Goal: Task Accomplishment & Management: Use online tool/utility

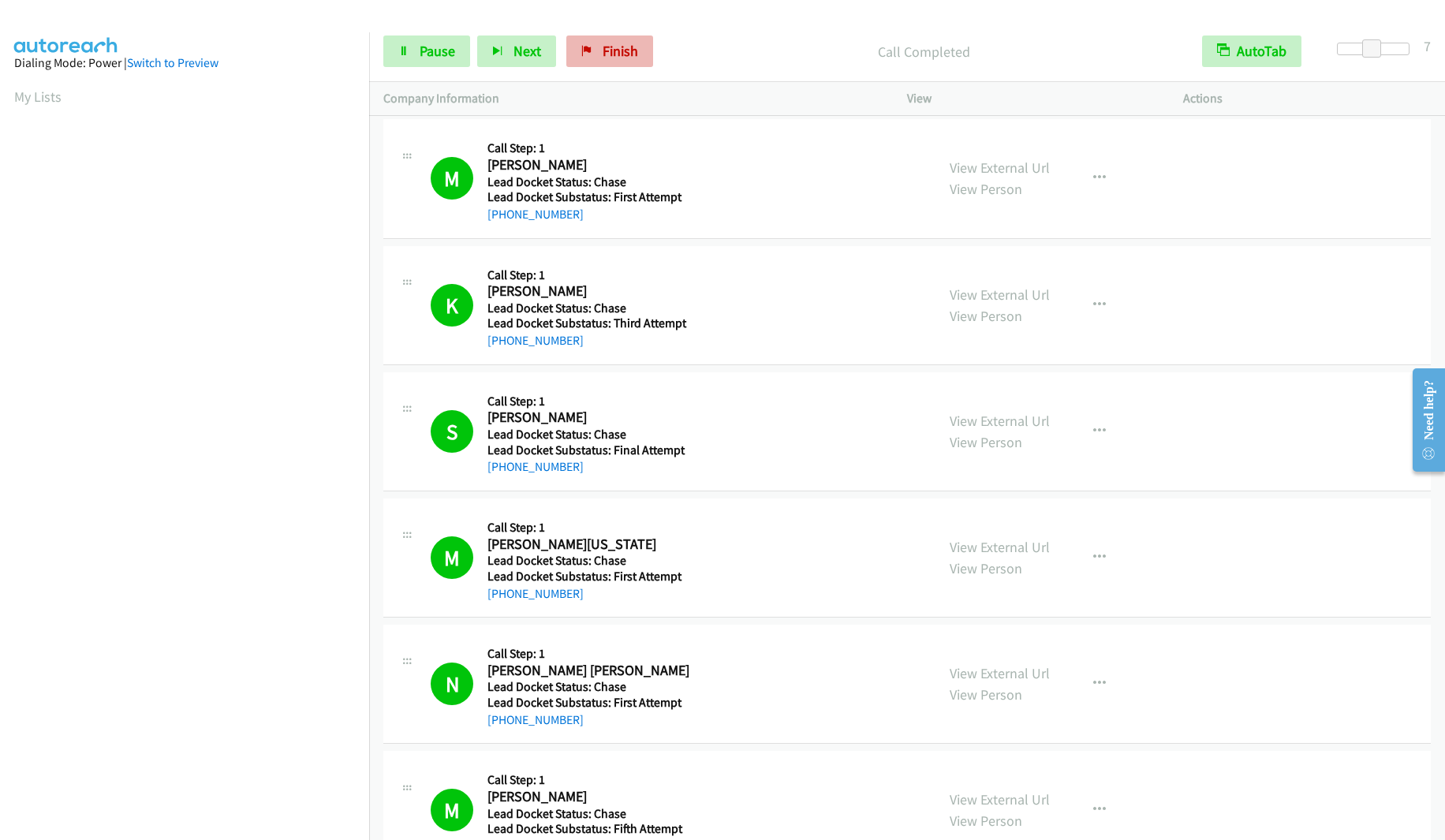
scroll to position [1104, 0]
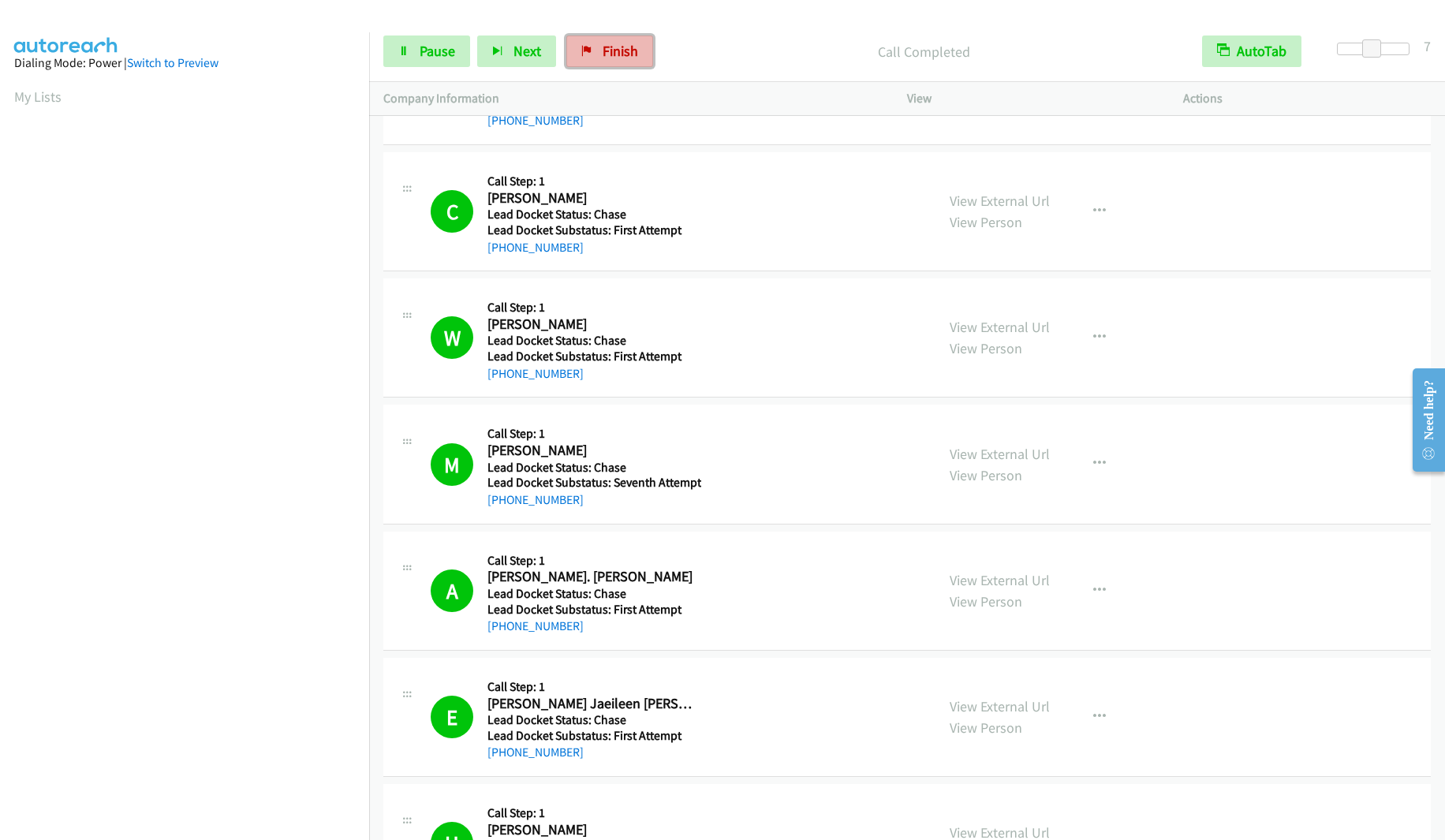
click at [617, 55] on span "Finish" at bounding box center [621, 51] width 35 height 18
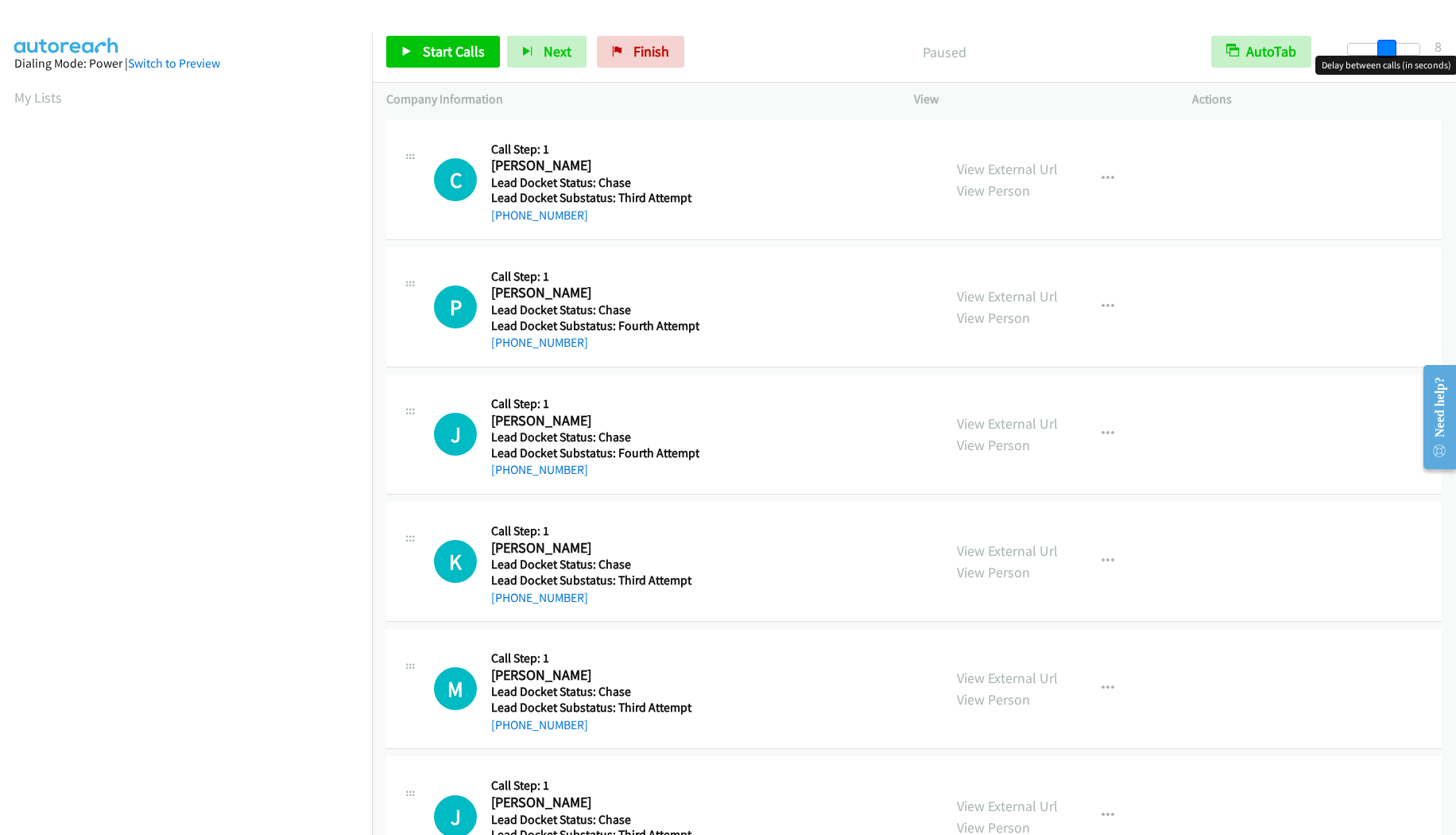
drag, startPoint x: 1349, startPoint y: 46, endPoint x: 1390, endPoint y: 54, distance: 41.8
click at [1390, 54] on span at bounding box center [1387, 49] width 19 height 19
click at [1384, 53] on span at bounding box center [1382, 49] width 19 height 19
drag, startPoint x: 1385, startPoint y: 47, endPoint x: 1399, endPoint y: 47, distance: 14.0
click at [1399, 47] on div at bounding box center [1376, 49] width 73 height 13
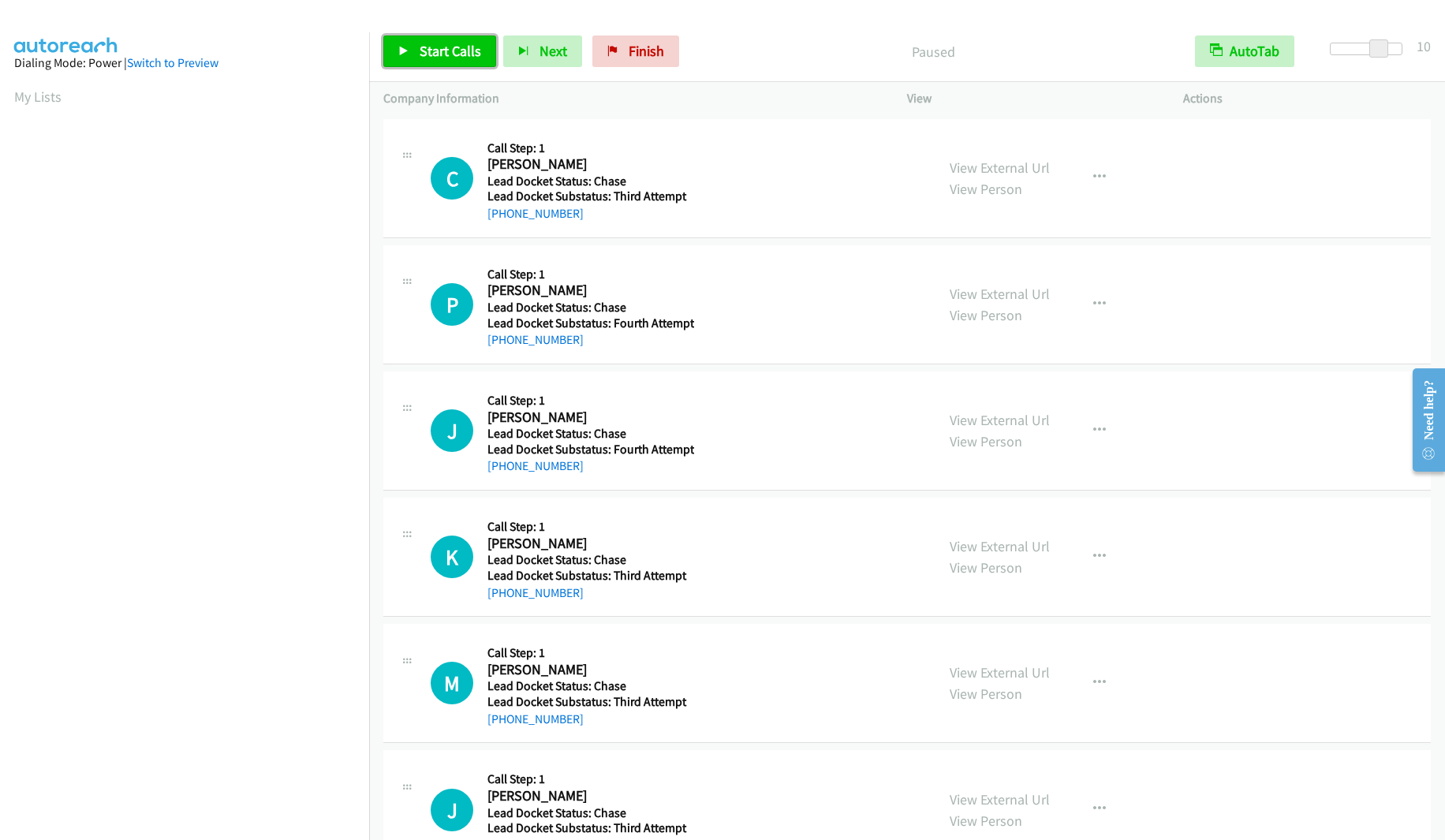
click at [417, 53] on link "Start Calls" at bounding box center [440, 51] width 113 height 32
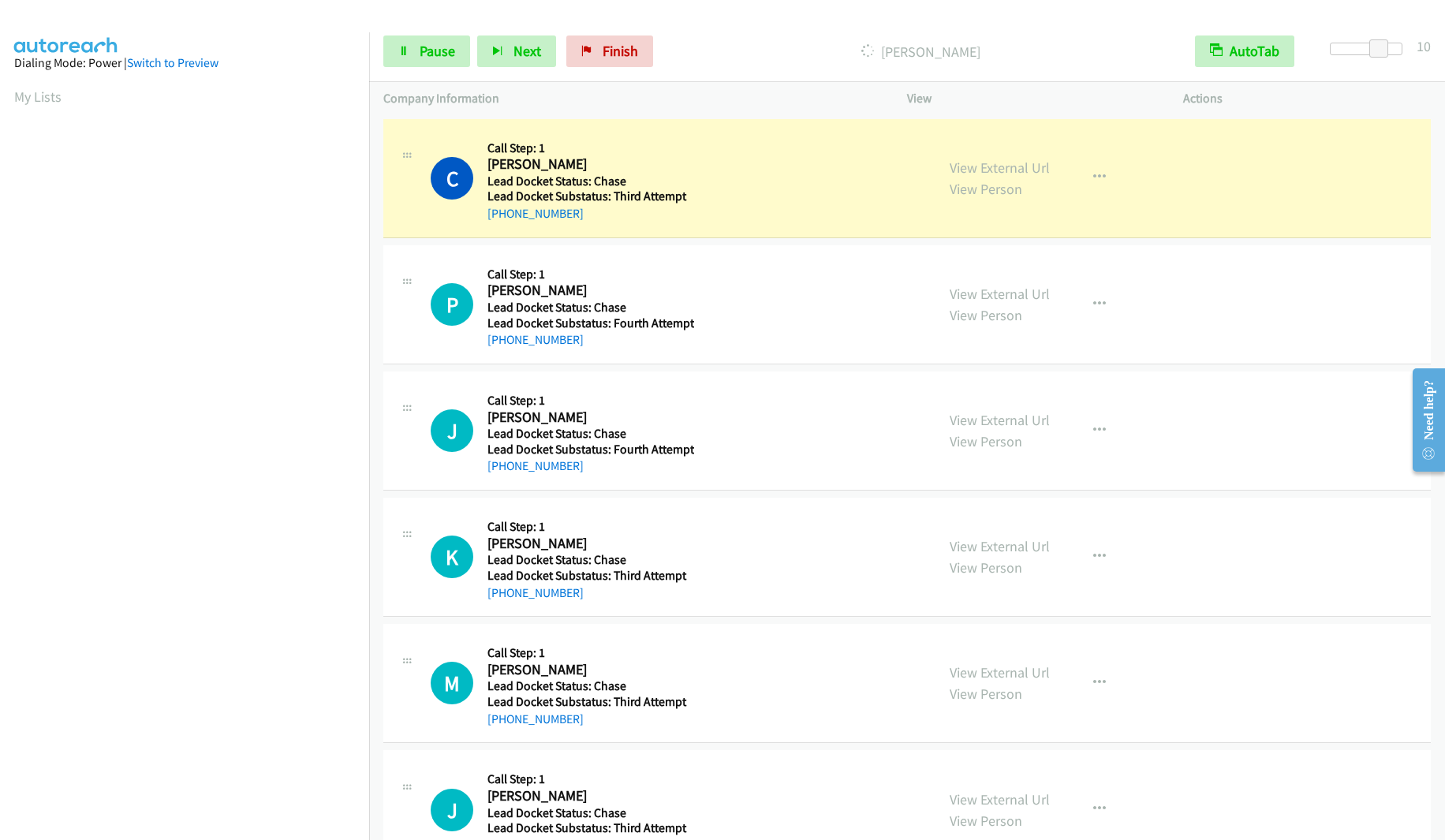
scroll to position [11, 0]
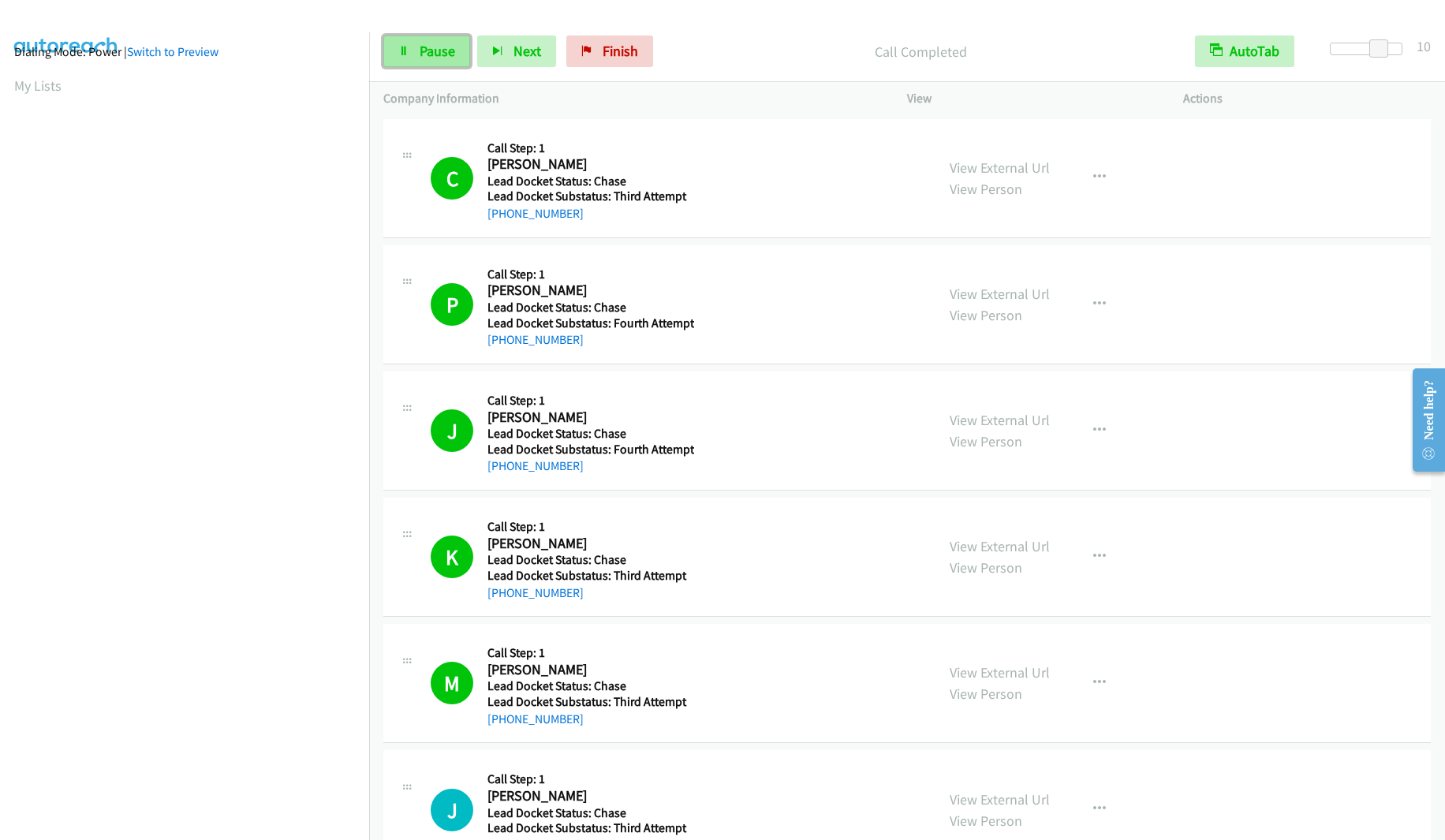
click at [426, 47] on span "Pause" at bounding box center [437, 51] width 35 height 18
click at [439, 48] on span "Start Calls" at bounding box center [450, 51] width 61 height 18
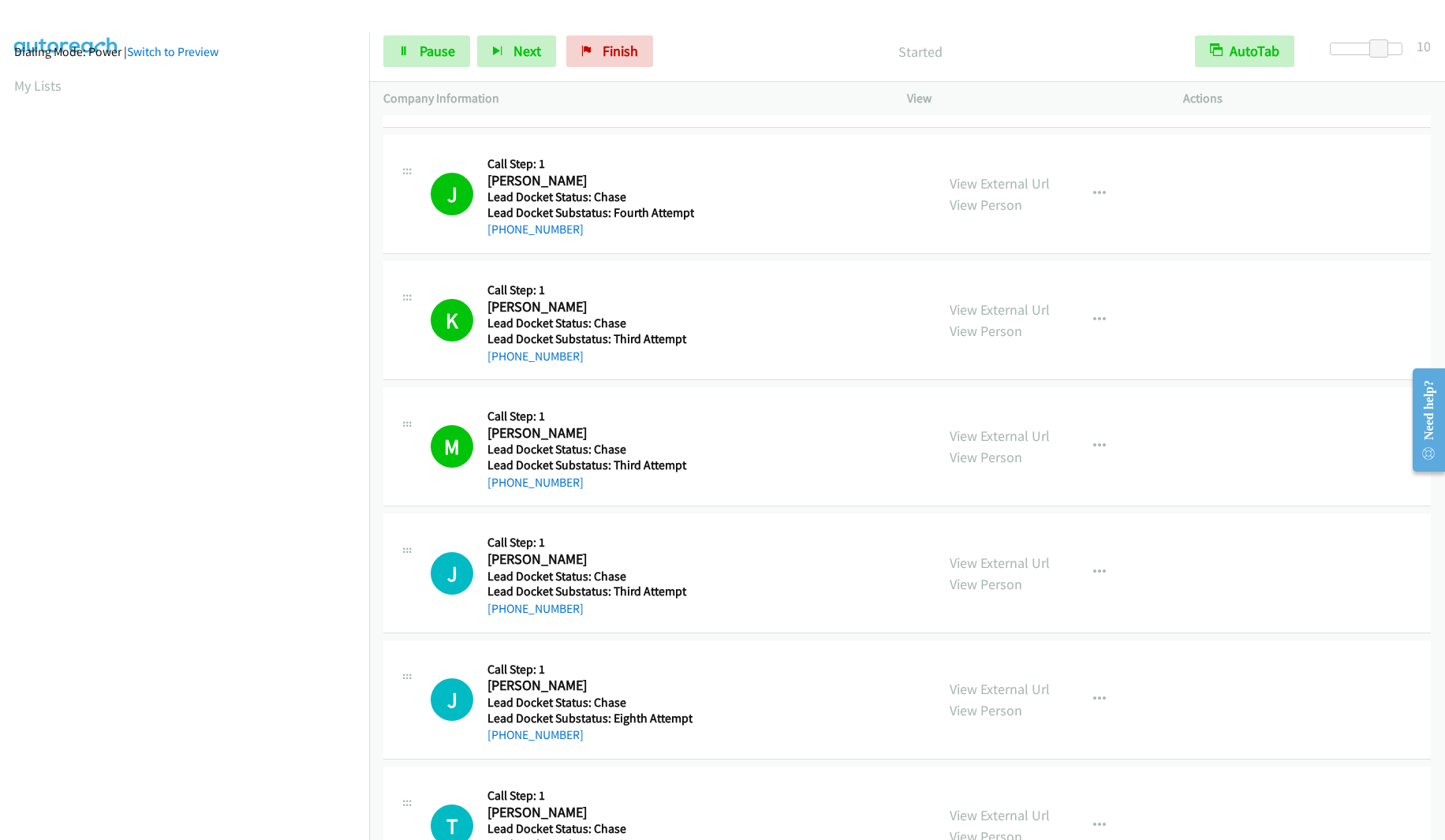
scroll to position [394, 0]
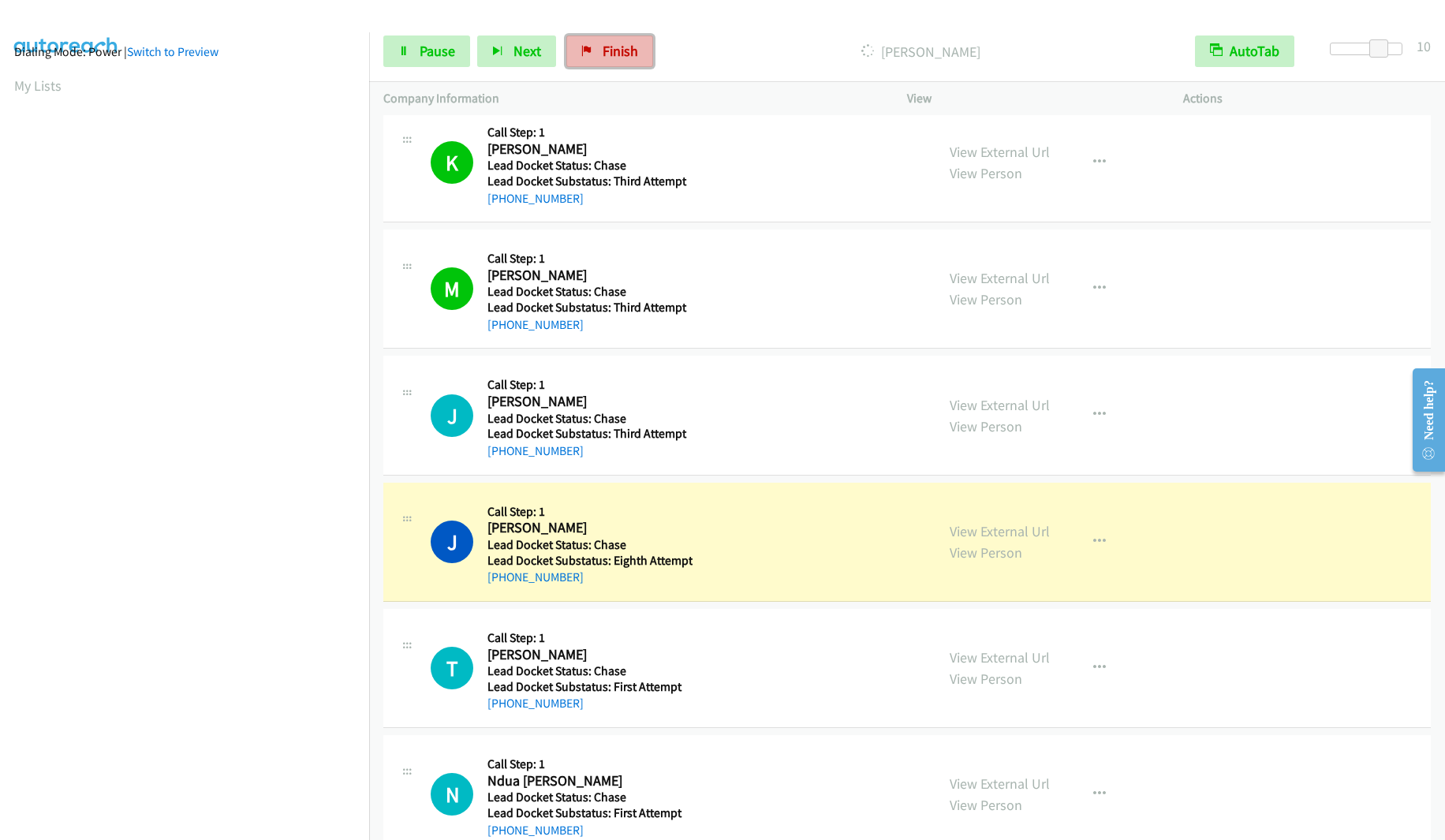
click at [614, 53] on span "Finish" at bounding box center [621, 51] width 35 height 18
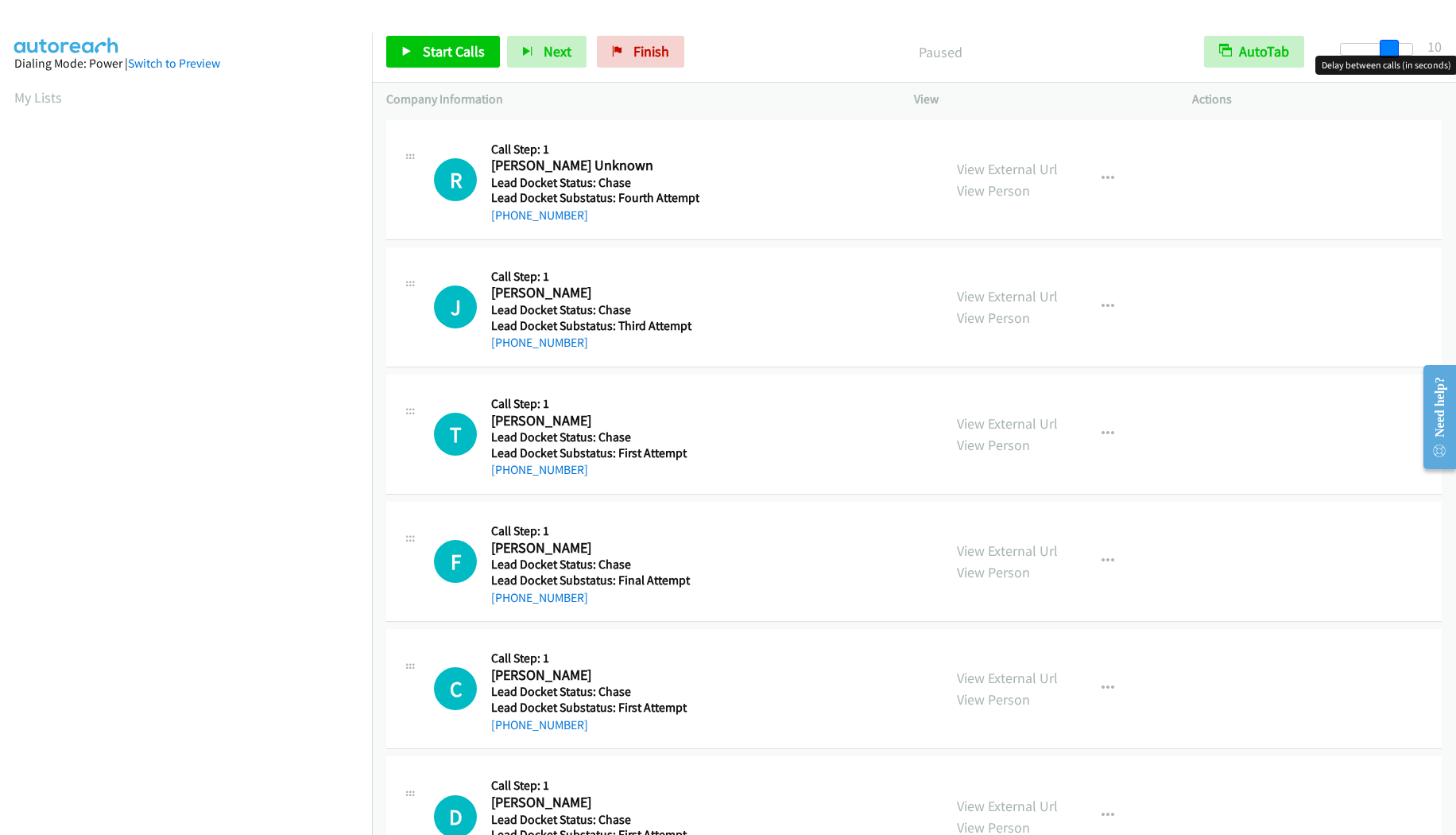
drag, startPoint x: 1352, startPoint y: 54, endPoint x: 1401, endPoint y: 48, distance: 49.4
click at [1401, 48] on div at bounding box center [1376, 49] width 73 height 13
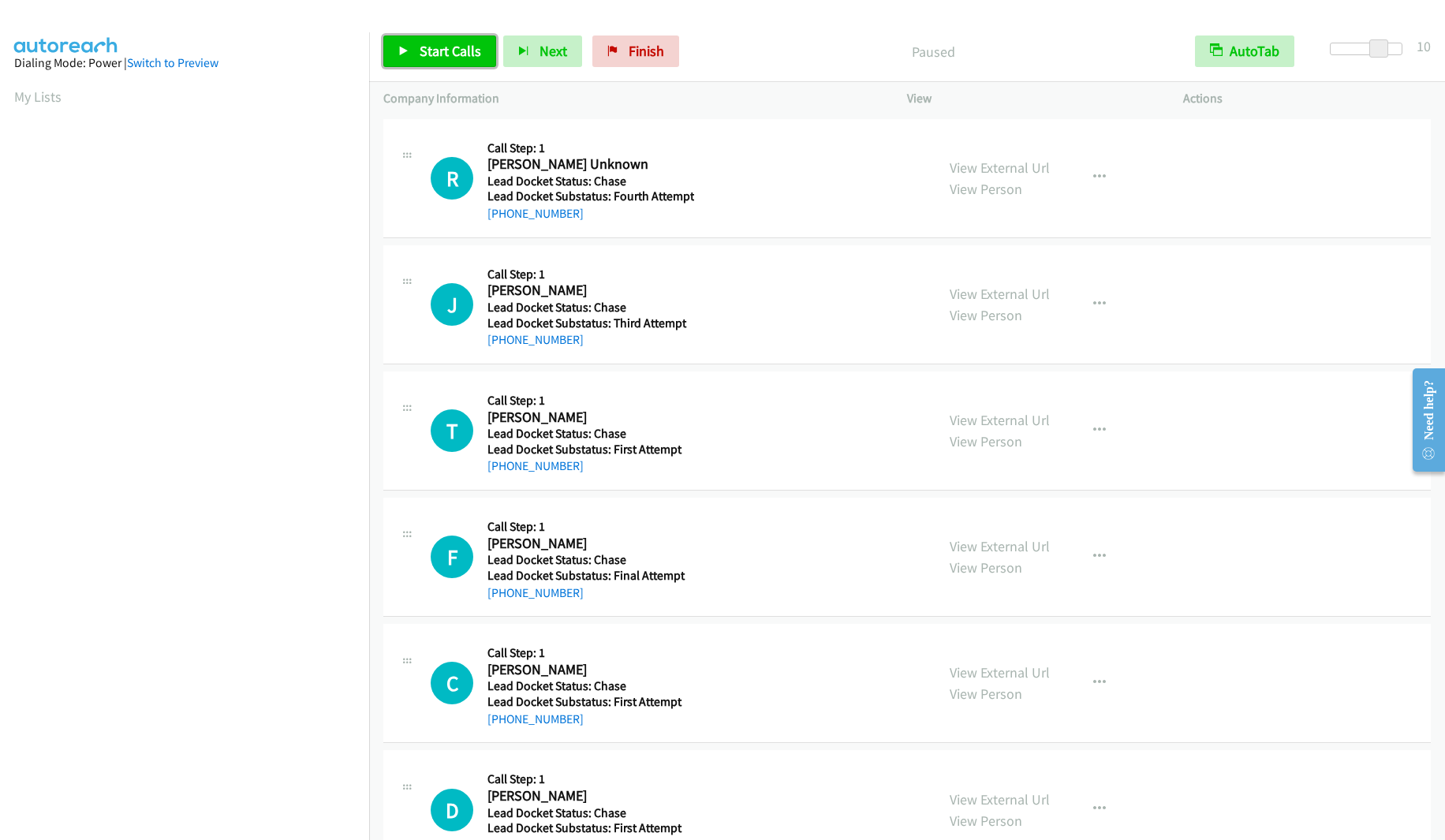
click at [440, 51] on span "Start Calls" at bounding box center [450, 51] width 61 height 18
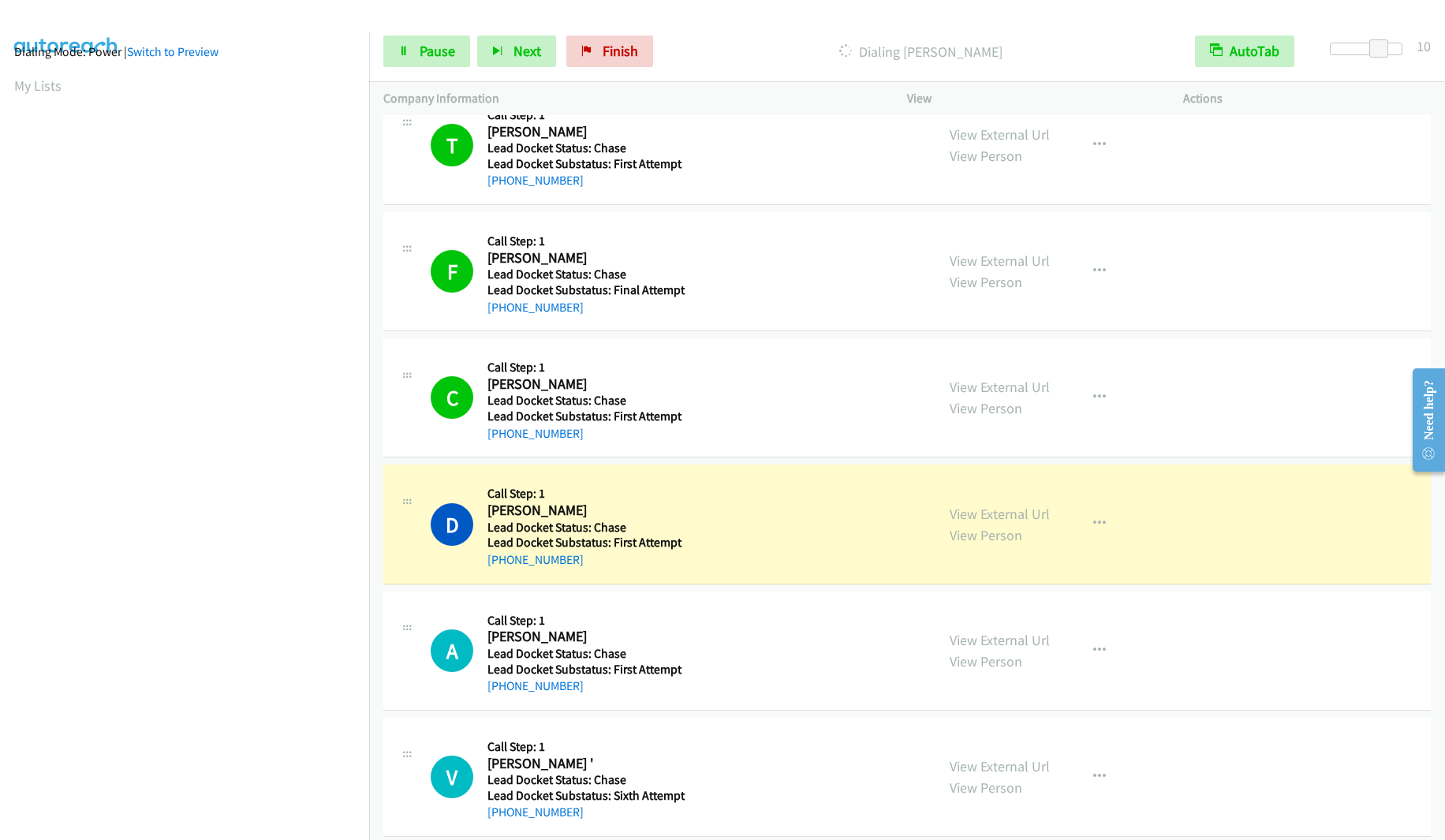
scroll to position [552, 0]
